Goal: Task Accomplishment & Management: Use online tool/utility

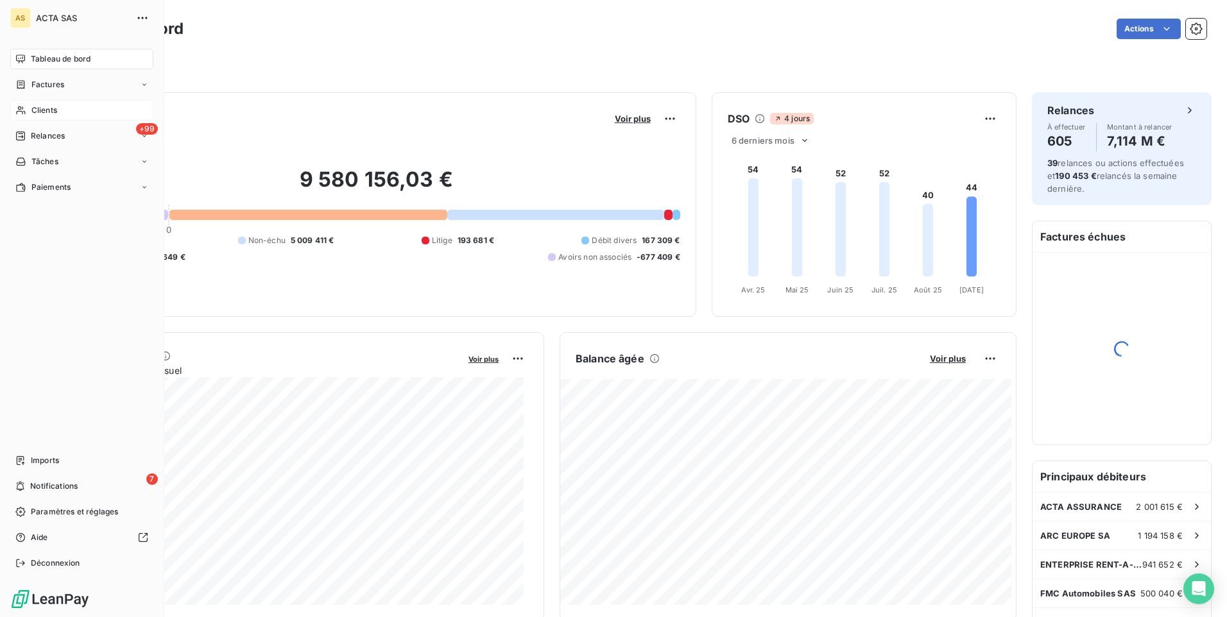
click at [29, 108] on div "Clients" at bounding box center [81, 110] width 143 height 21
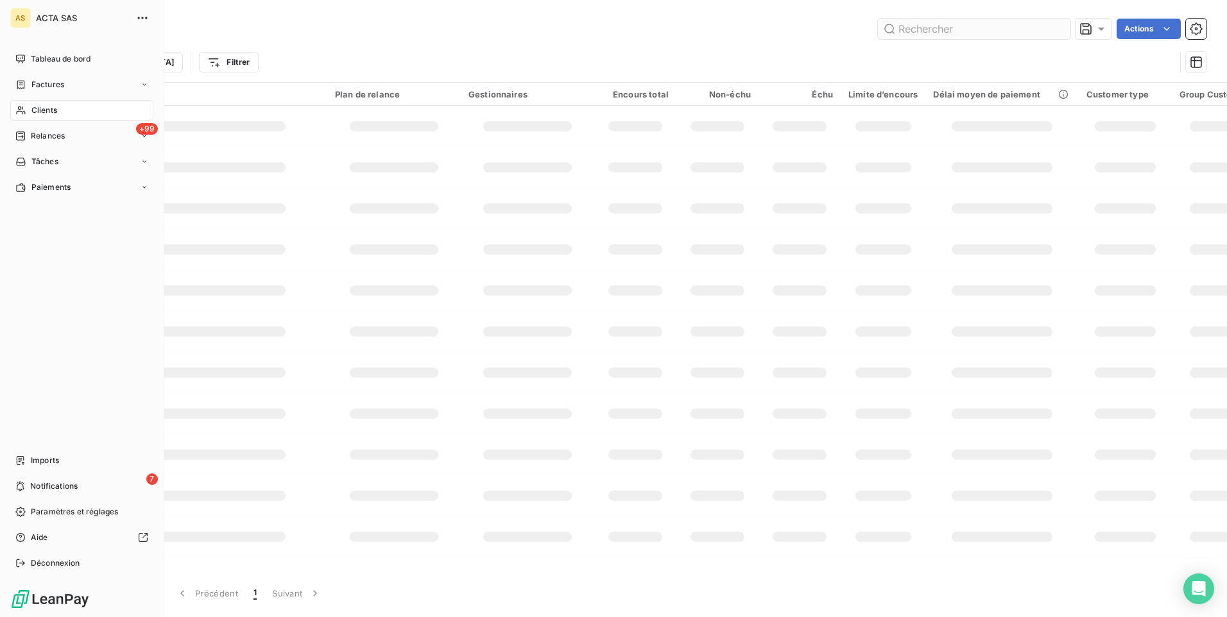
click at [944, 26] on input "text" at bounding box center [974, 29] width 193 height 21
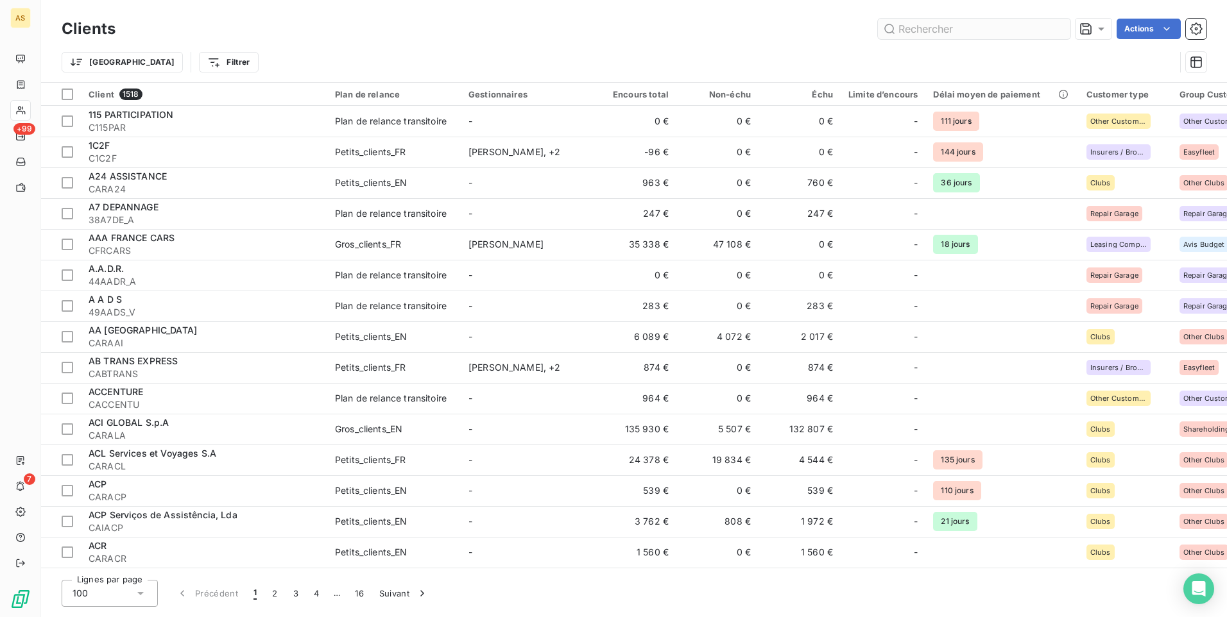
click at [908, 26] on input "text" at bounding box center [974, 29] width 193 height 21
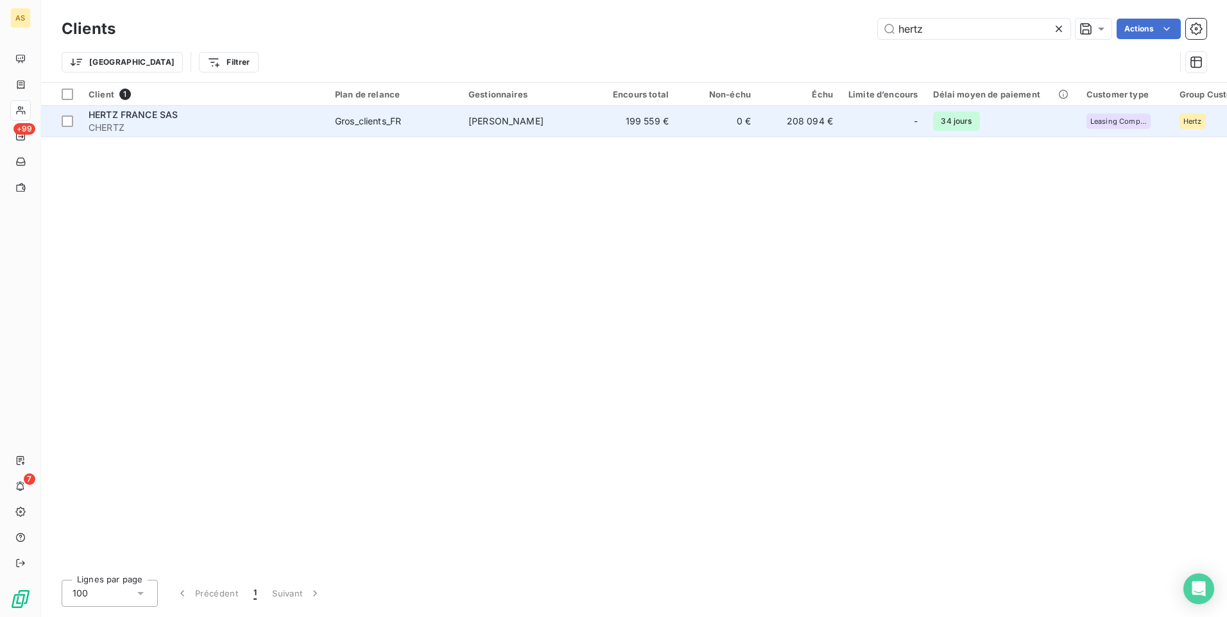
type input "hertz"
click at [162, 118] on span "HERTZ FRANCE SAS" at bounding box center [133, 114] width 89 height 11
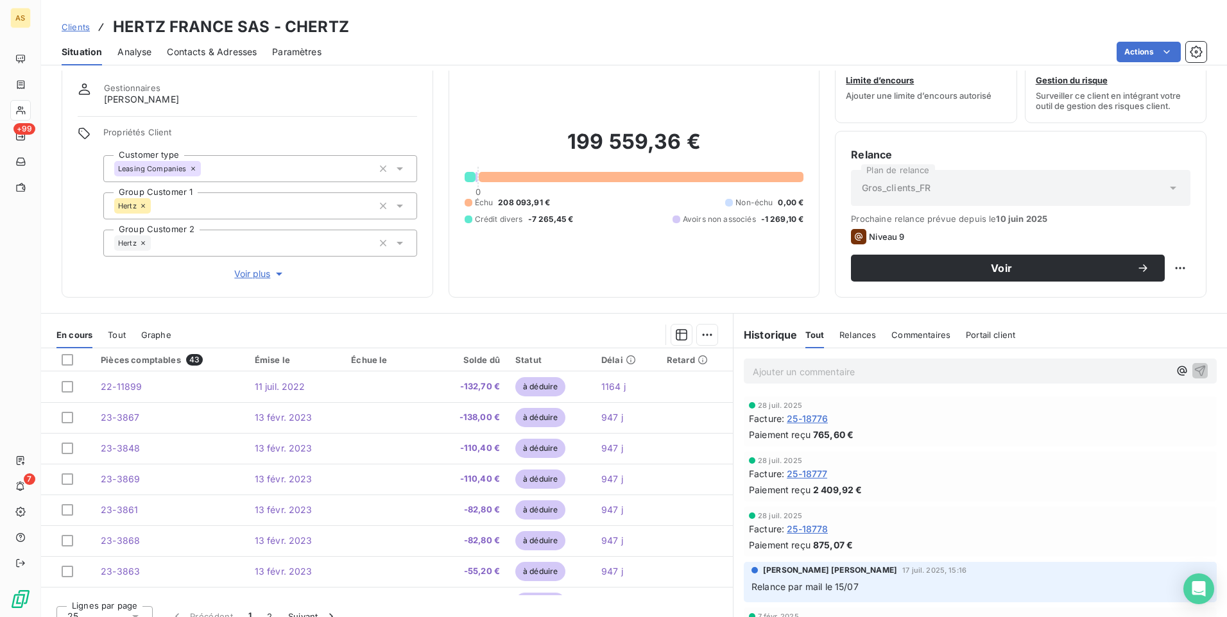
scroll to position [54, 0]
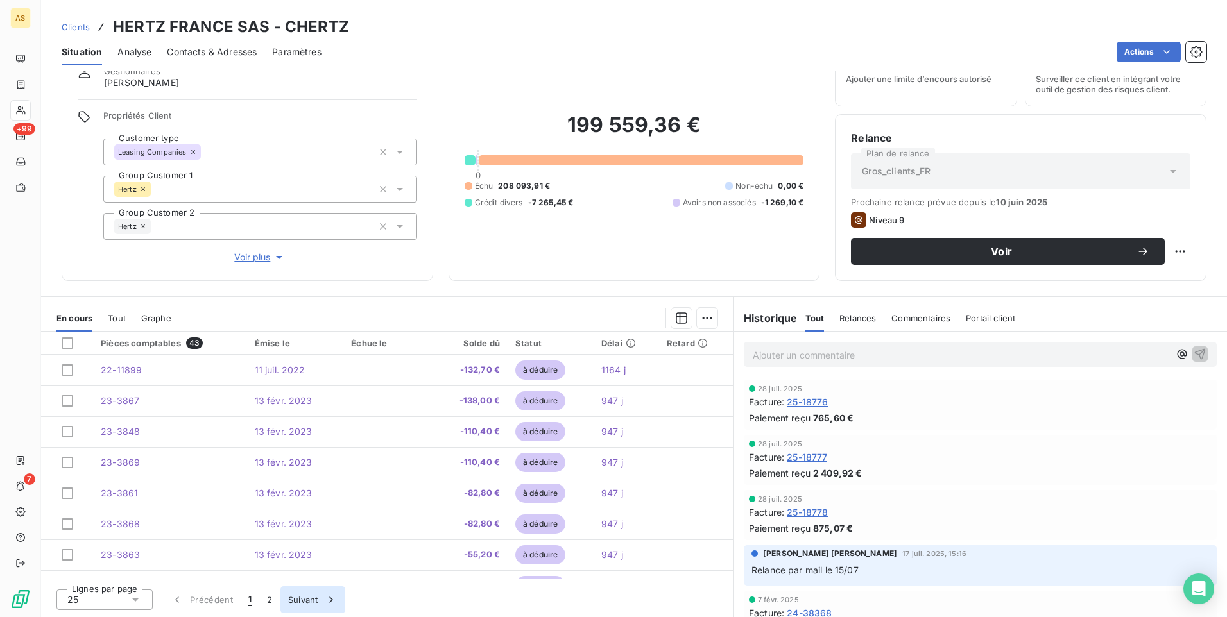
click at [294, 601] on button "Suivant" at bounding box center [313, 600] width 65 height 27
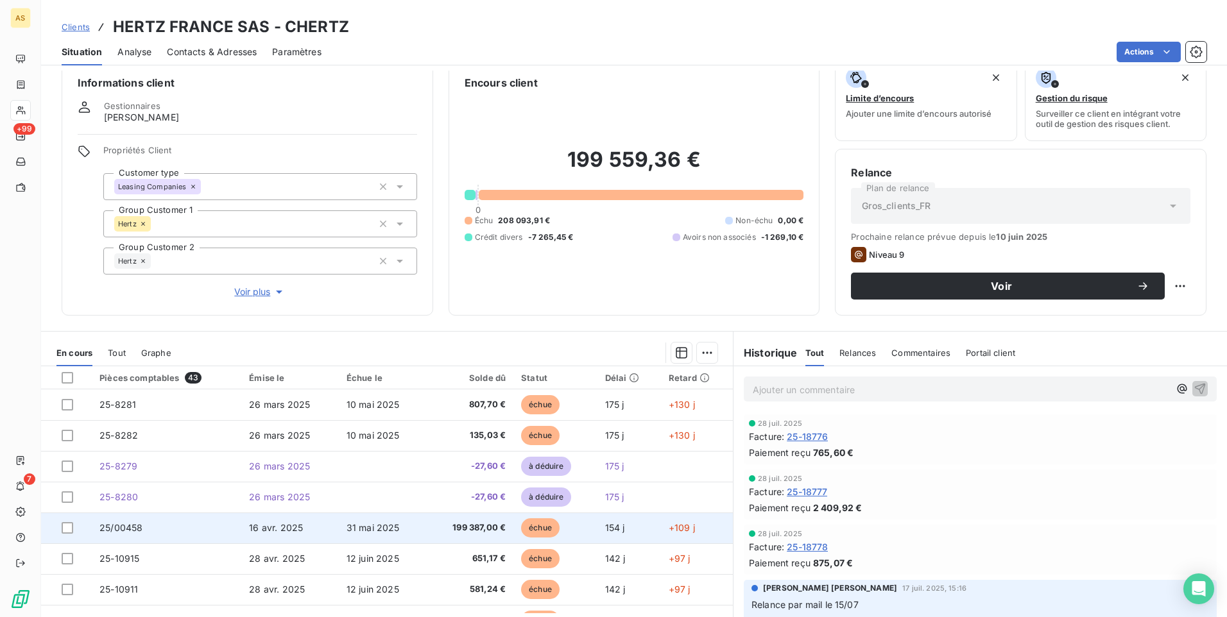
scroll to position [0, 0]
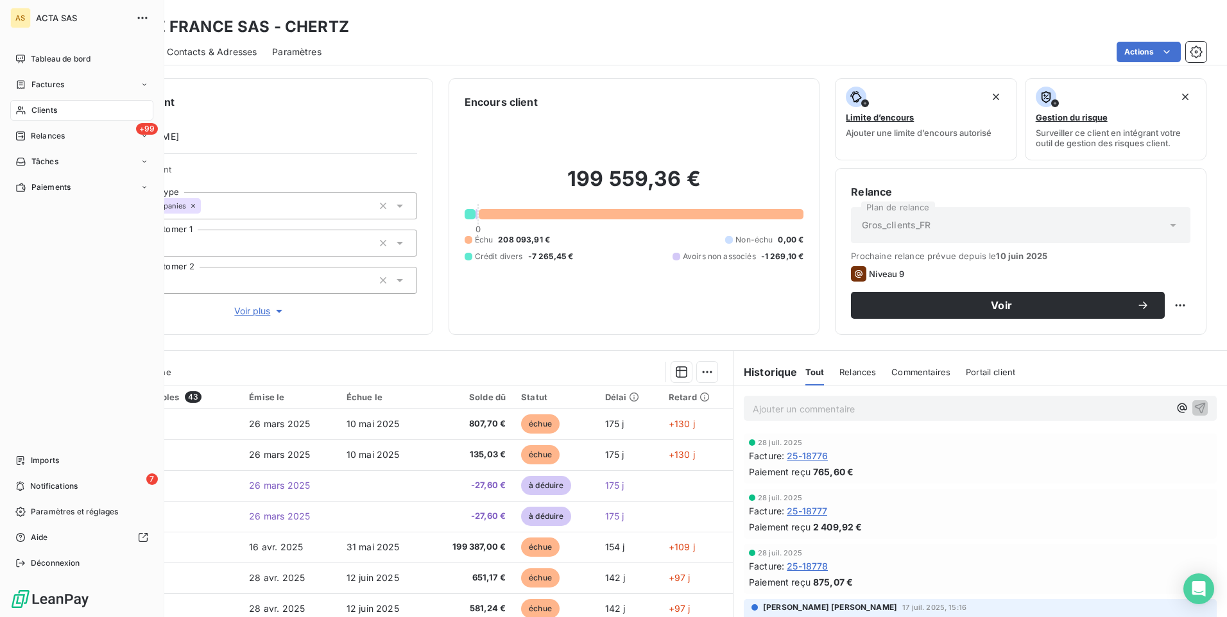
click at [24, 112] on icon at bounding box center [20, 110] width 11 height 10
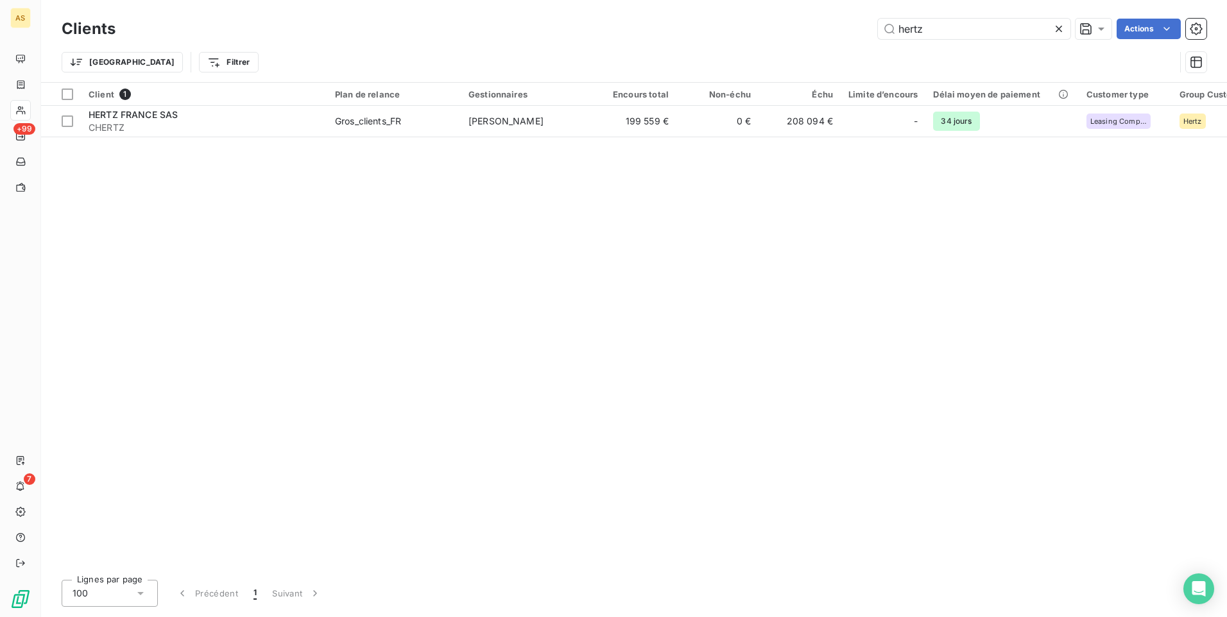
drag, startPoint x: 931, startPoint y: 30, endPoint x: 859, endPoint y: 30, distance: 72.5
click at [859, 30] on div "hertz Actions" at bounding box center [669, 29] width 1076 height 21
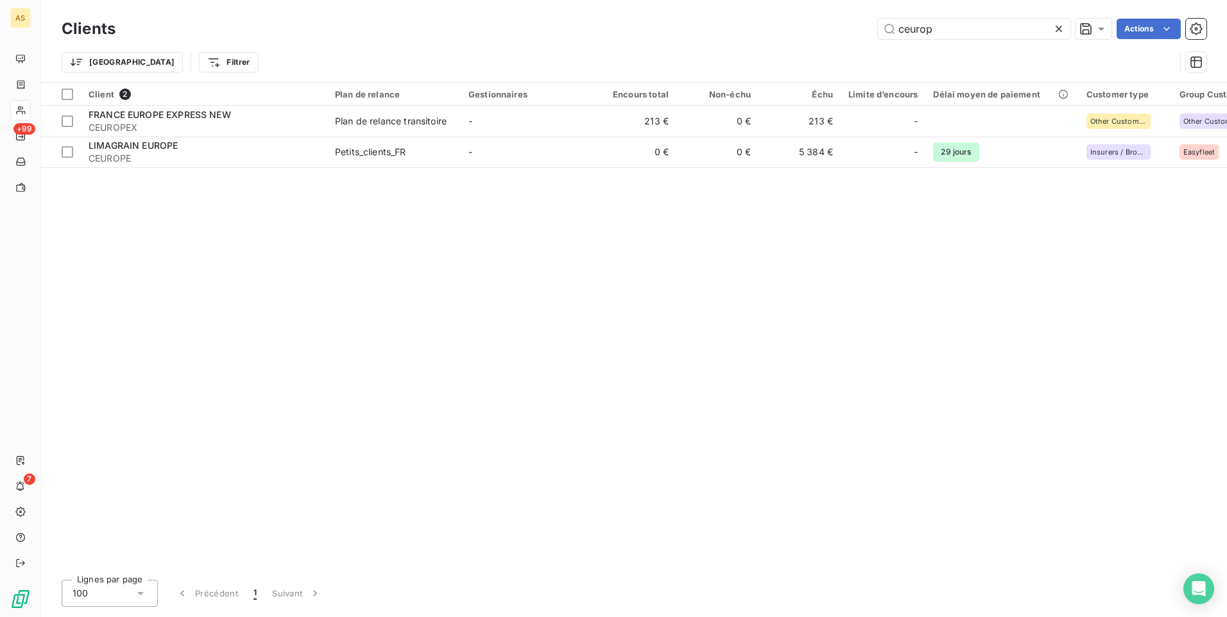
type input "ceurop"
drag, startPoint x: 944, startPoint y: 30, endPoint x: 879, endPoint y: 30, distance: 65.5
click at [879, 30] on input "ceurop" at bounding box center [974, 29] width 193 height 21
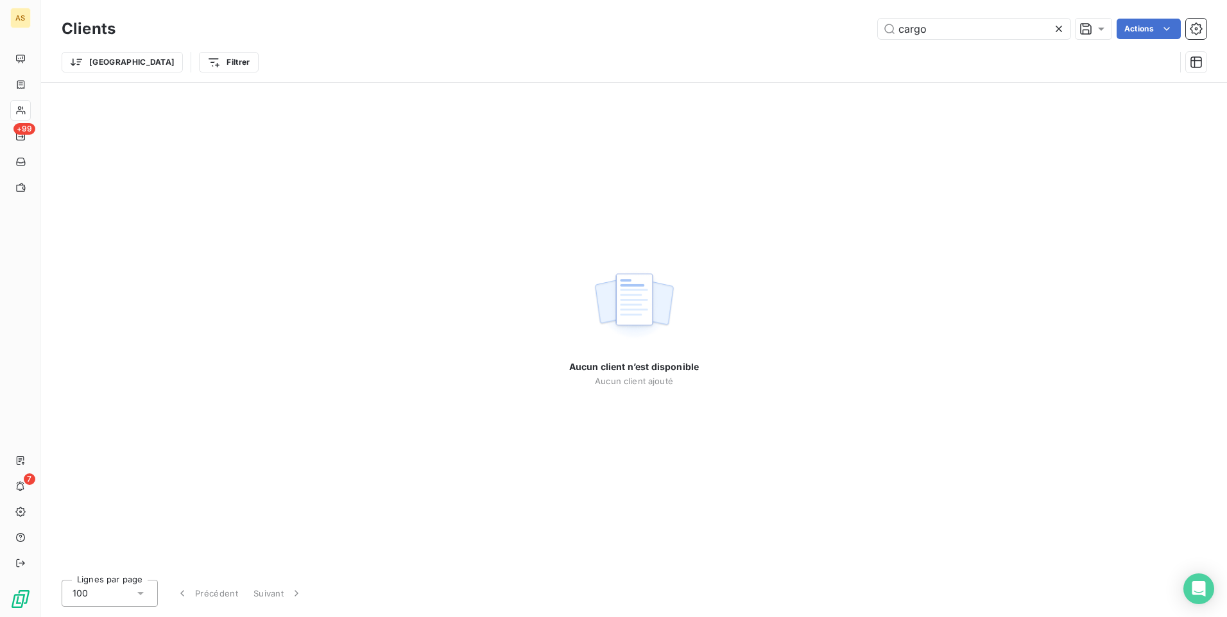
drag, startPoint x: 788, startPoint y: 357, endPoint x: 790, endPoint y: 368, distance: 11.7
click at [790, 359] on div "Aucun client n’est disponible Aucun client ajouté" at bounding box center [634, 326] width 1186 height 487
drag, startPoint x: 811, startPoint y: 448, endPoint x: 736, endPoint y: 86, distance: 369.9
click at [814, 444] on div "Aucun client n’est disponible Aucun client ajouté" at bounding box center [634, 326] width 1186 height 487
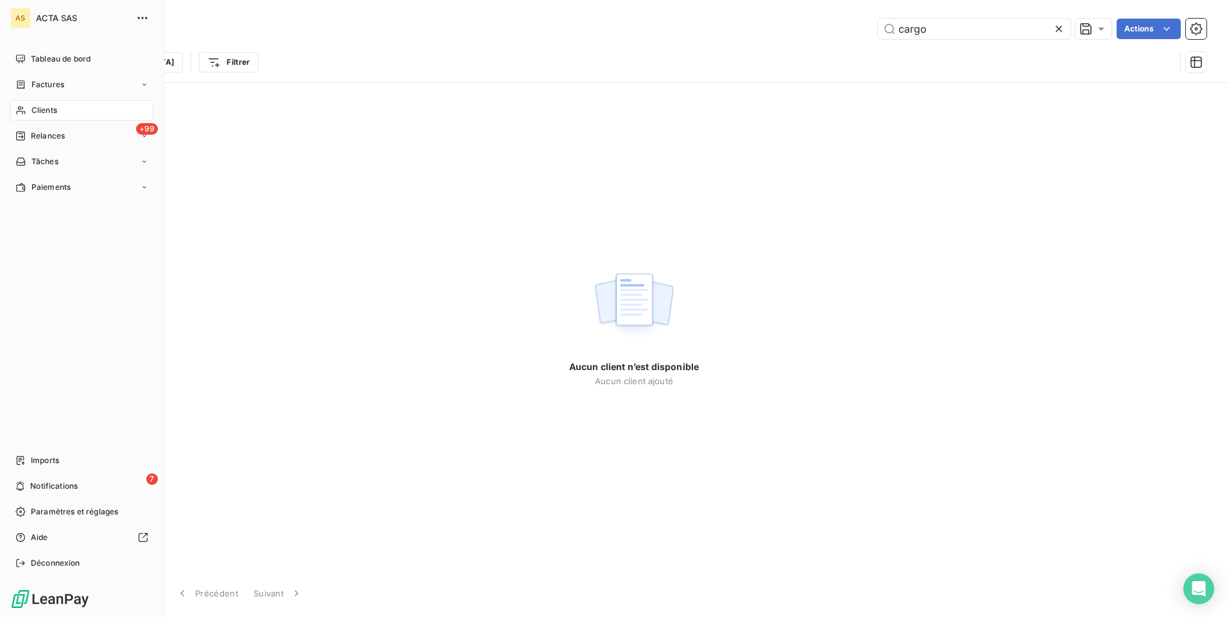
drag, startPoint x: 28, startPoint y: 104, endPoint x: 157, endPoint y: 107, distance: 129.7
click at [33, 104] on div "Clients" at bounding box center [81, 110] width 143 height 21
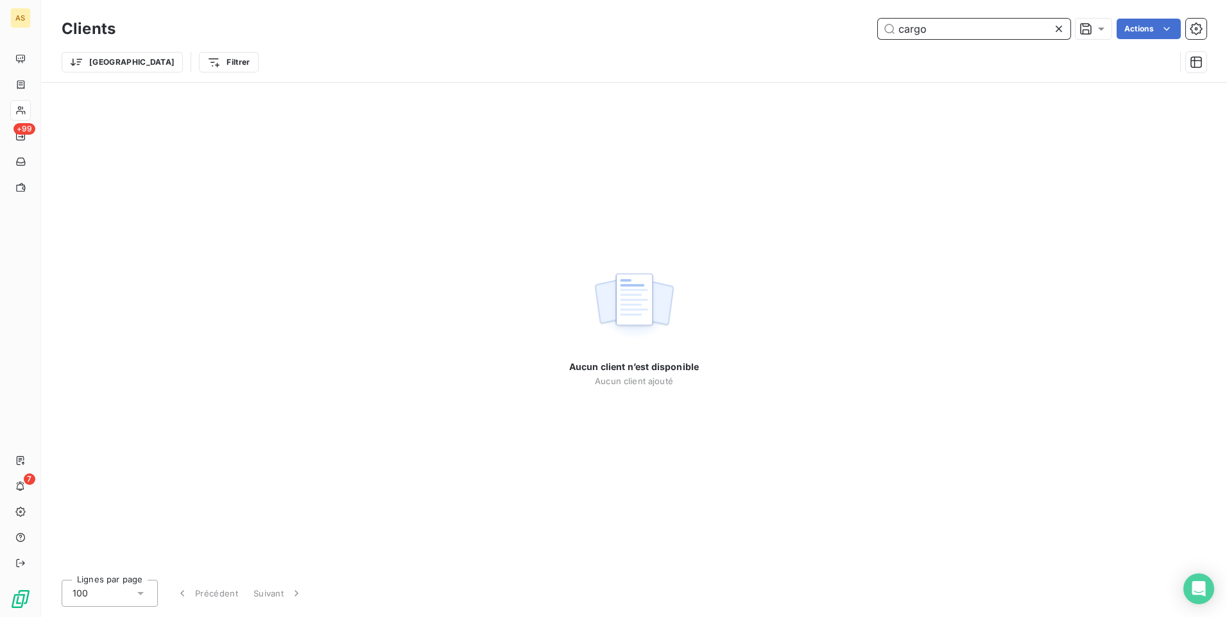
drag, startPoint x: 997, startPoint y: 32, endPoint x: 908, endPoint y: 32, distance: 89.9
click at [908, 32] on input "cargo" at bounding box center [974, 29] width 193 height 21
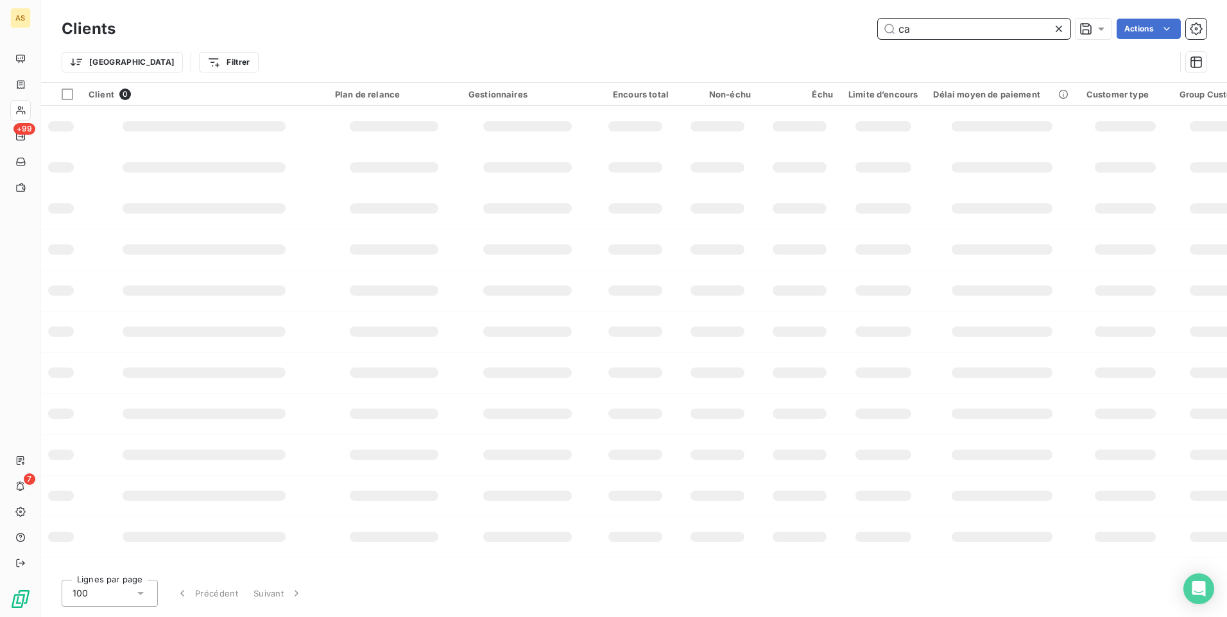
type input "c"
